Goal: Use online tool/utility

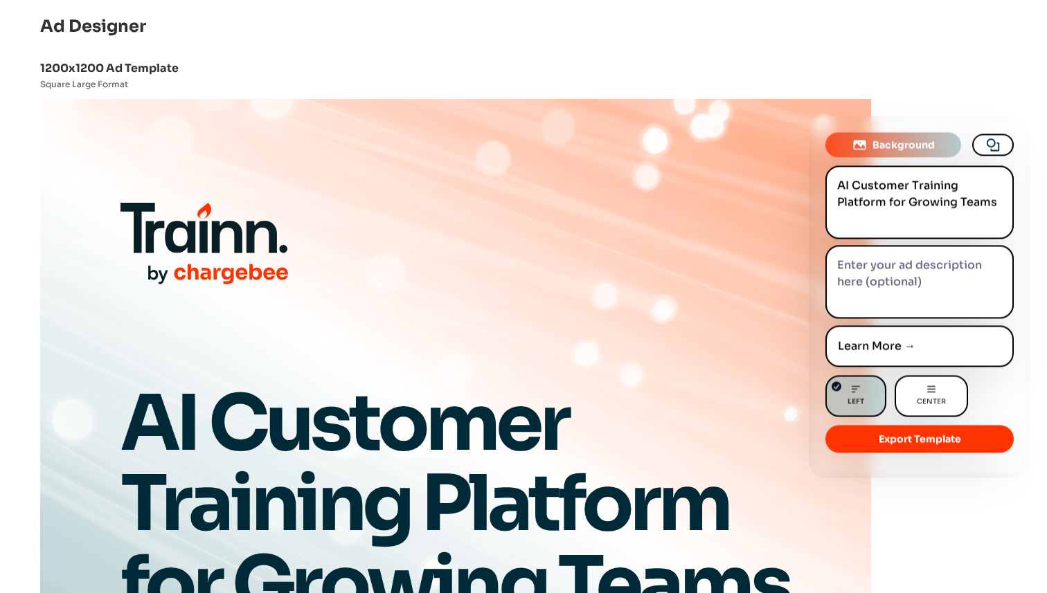
click at [912, 149] on span "Background" at bounding box center [904, 143] width 62 height 14
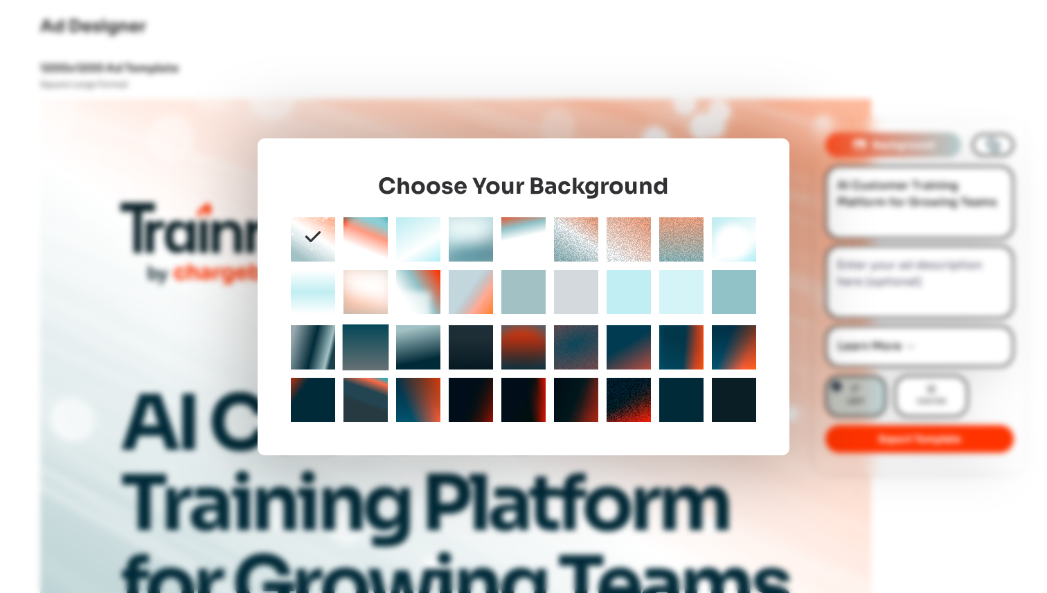
click at [375, 354] on div at bounding box center [365, 347] width 46 height 46
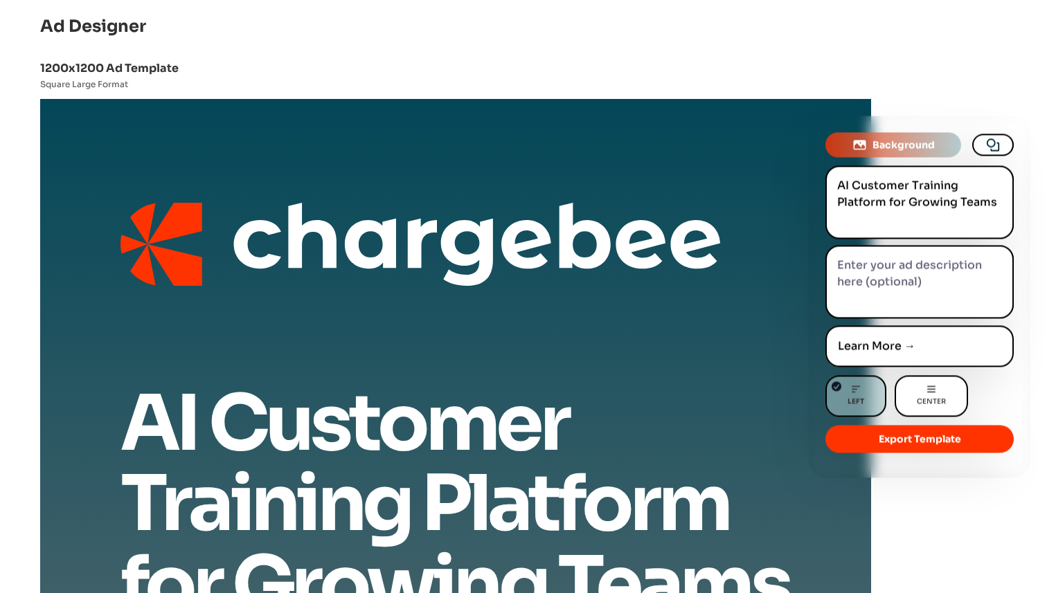
click at [946, 436] on button "Export Template" at bounding box center [919, 439] width 188 height 28
